Goal: Understand process/instructions: Learn how to perform a task or action

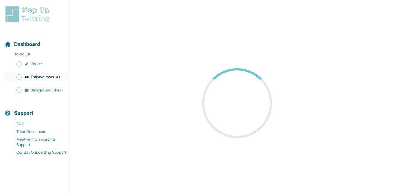
click at [37, 77] on span "Training modules" at bounding box center [46, 76] width 30 height 5
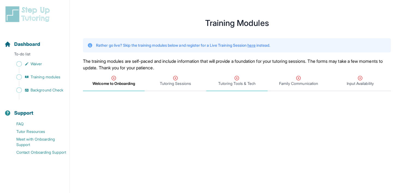
click at [233, 82] on span "Tutoring Tools & Tech" at bounding box center [236, 83] width 37 height 5
click at [38, 64] on span "Waiver" at bounding box center [36, 63] width 11 height 5
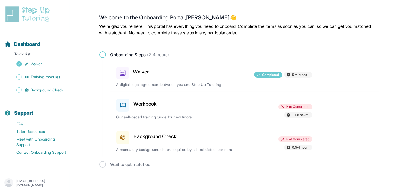
click at [151, 106] on h3 "Workbook" at bounding box center [145, 104] width 23 height 8
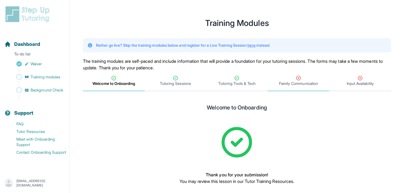
click at [300, 76] on icon "Tabs" at bounding box center [298, 77] width 5 height 5
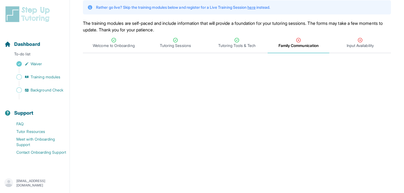
scroll to position [55, 0]
